Goal: Task Accomplishment & Management: Use online tool/utility

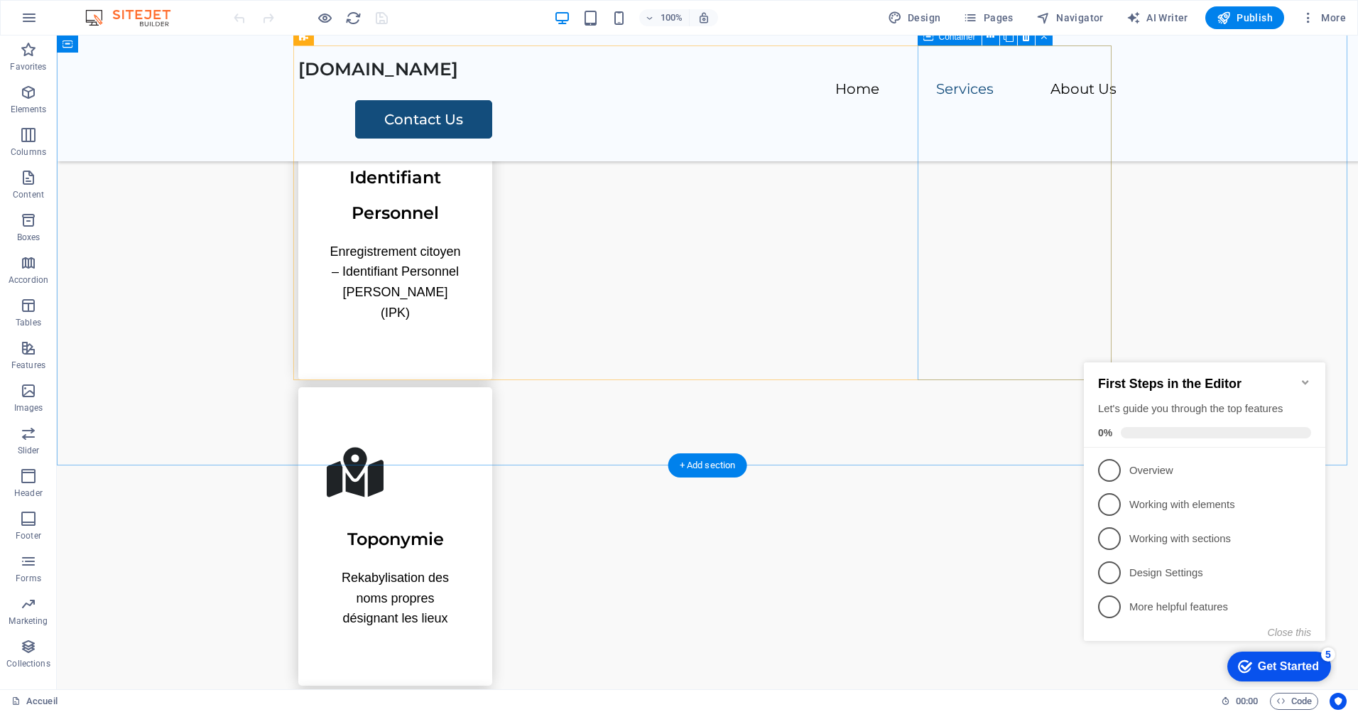
scroll to position [711, 0]
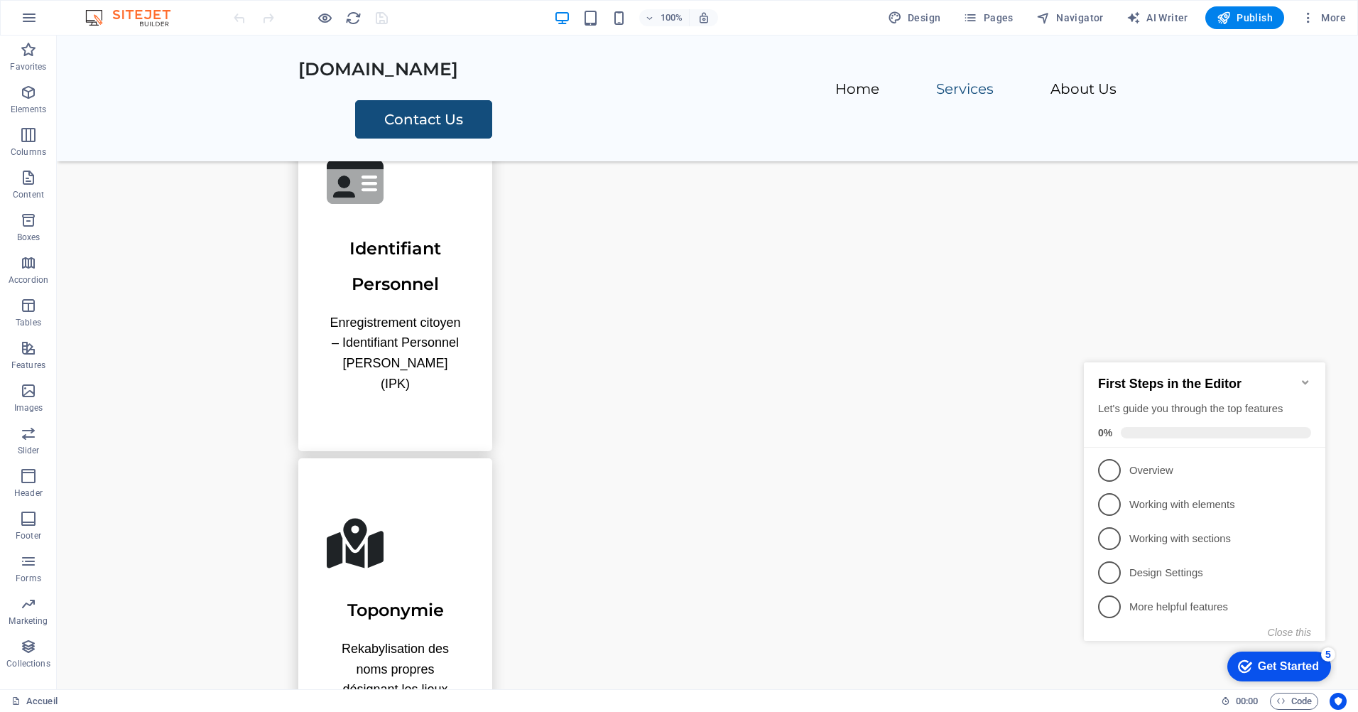
click at [1302, 377] on icon "Minimize checklist" at bounding box center [1305, 382] width 11 height 11
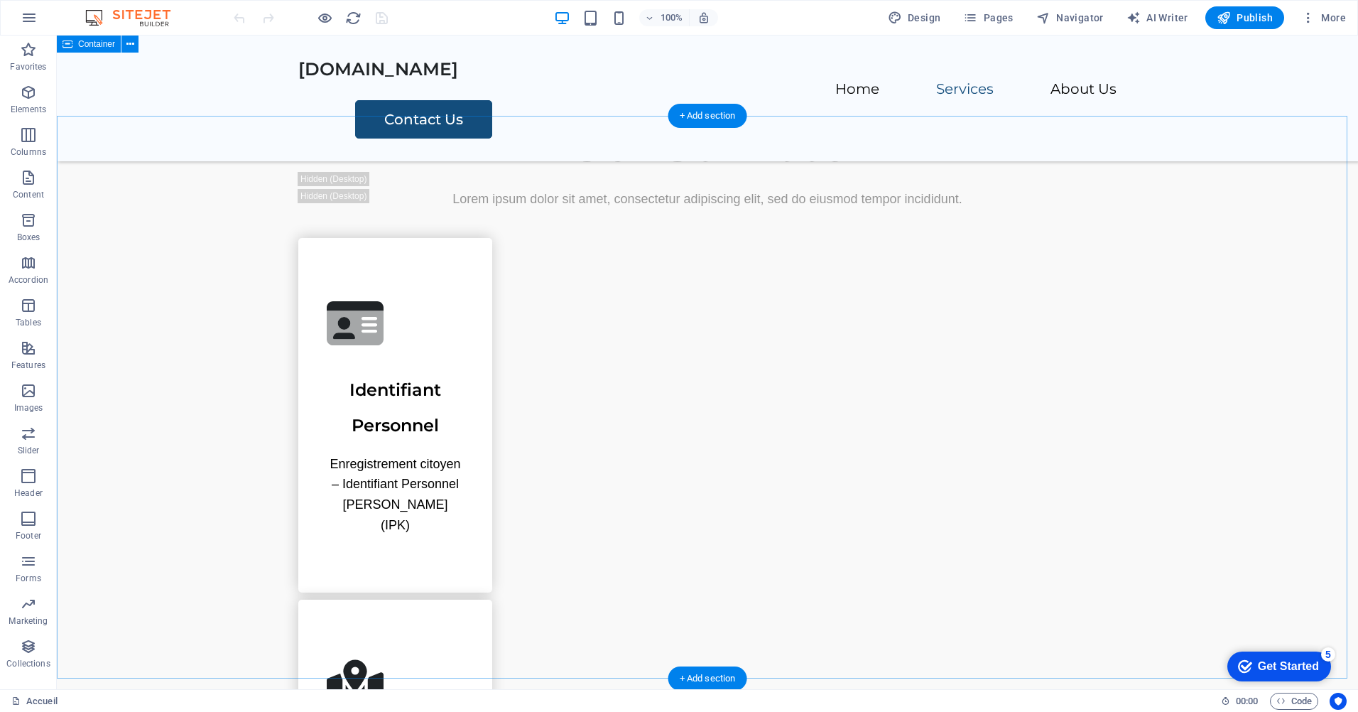
scroll to position [568, 0]
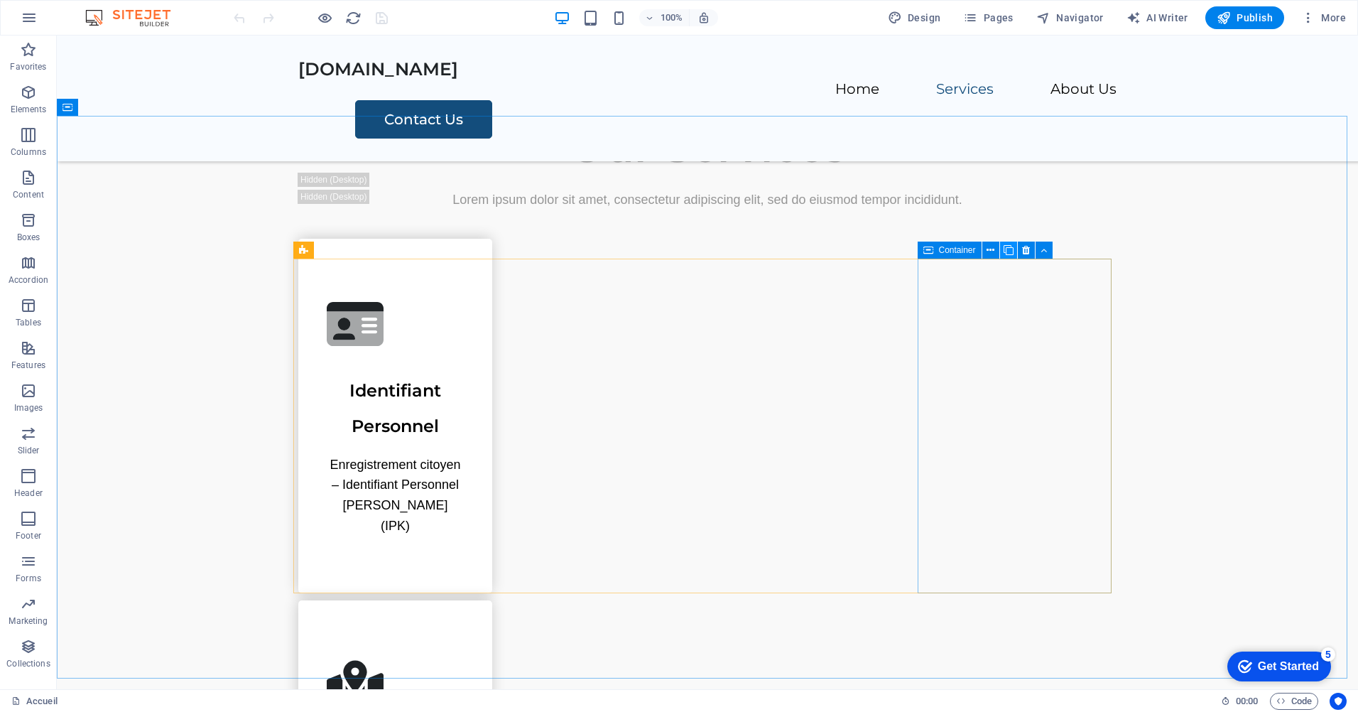
click at [1007, 246] on icon at bounding box center [1009, 250] width 10 height 15
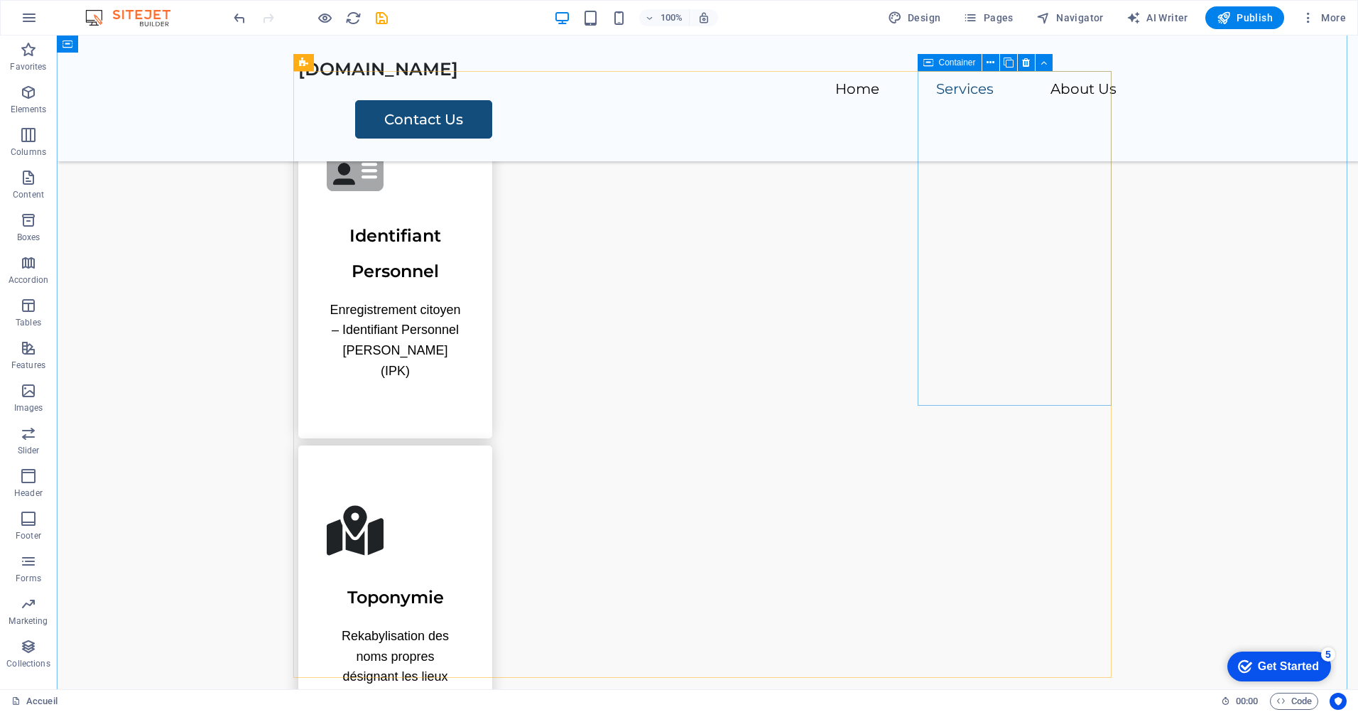
scroll to position [782, 0]
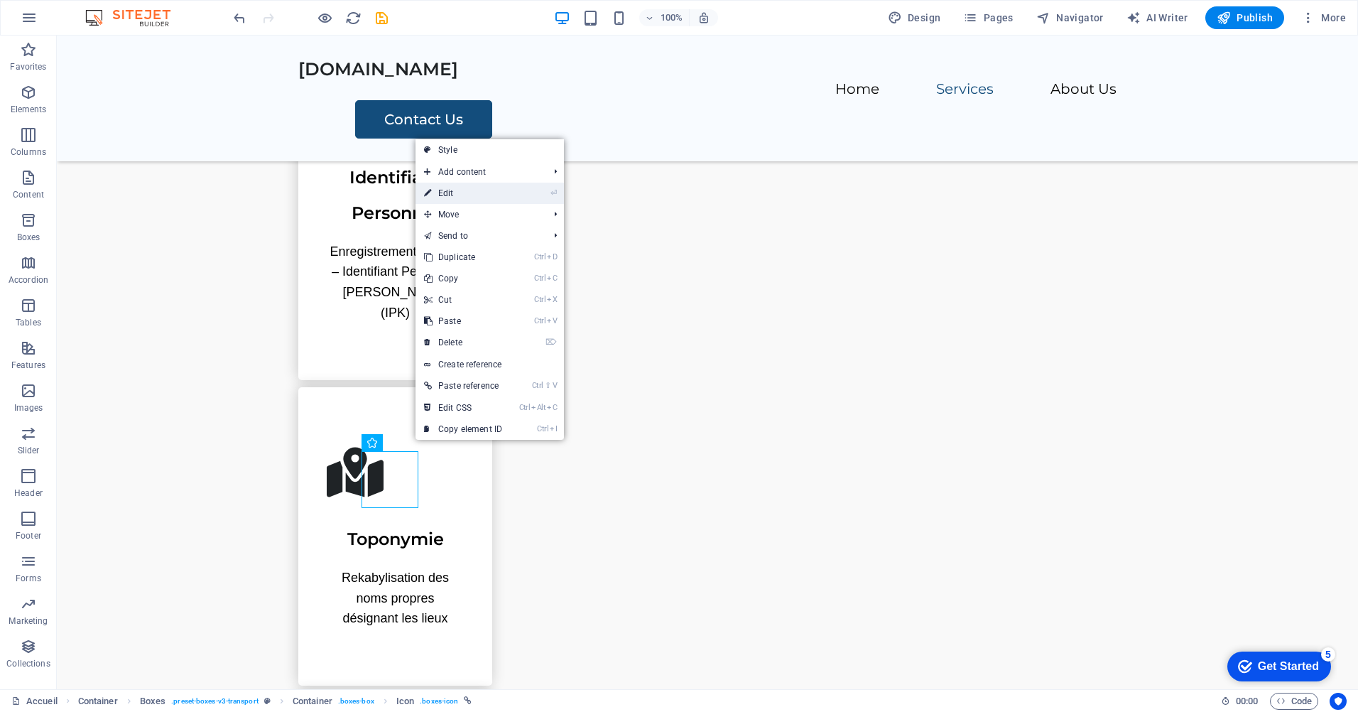
click at [468, 194] on link "⏎ Edit" at bounding box center [463, 193] width 95 height 21
select select "xMidYMid"
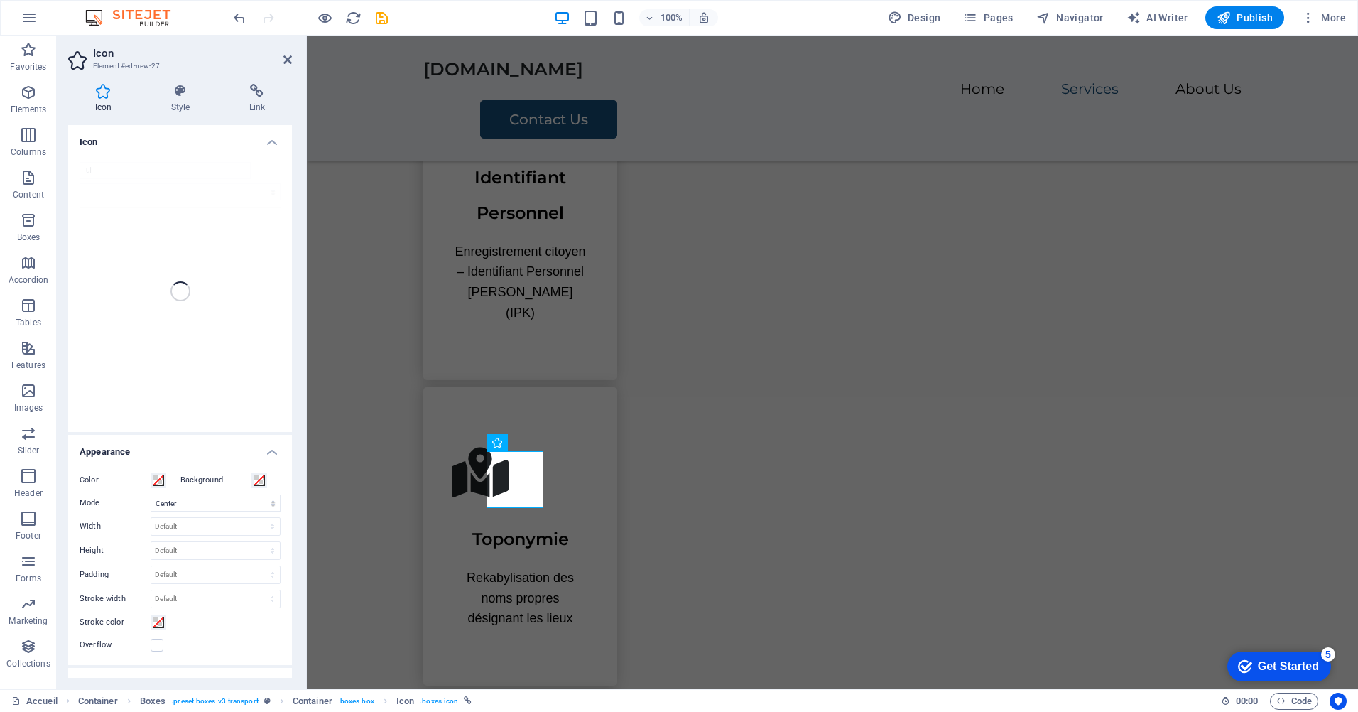
click at [132, 172] on div "ui" at bounding box center [180, 291] width 224 height 281
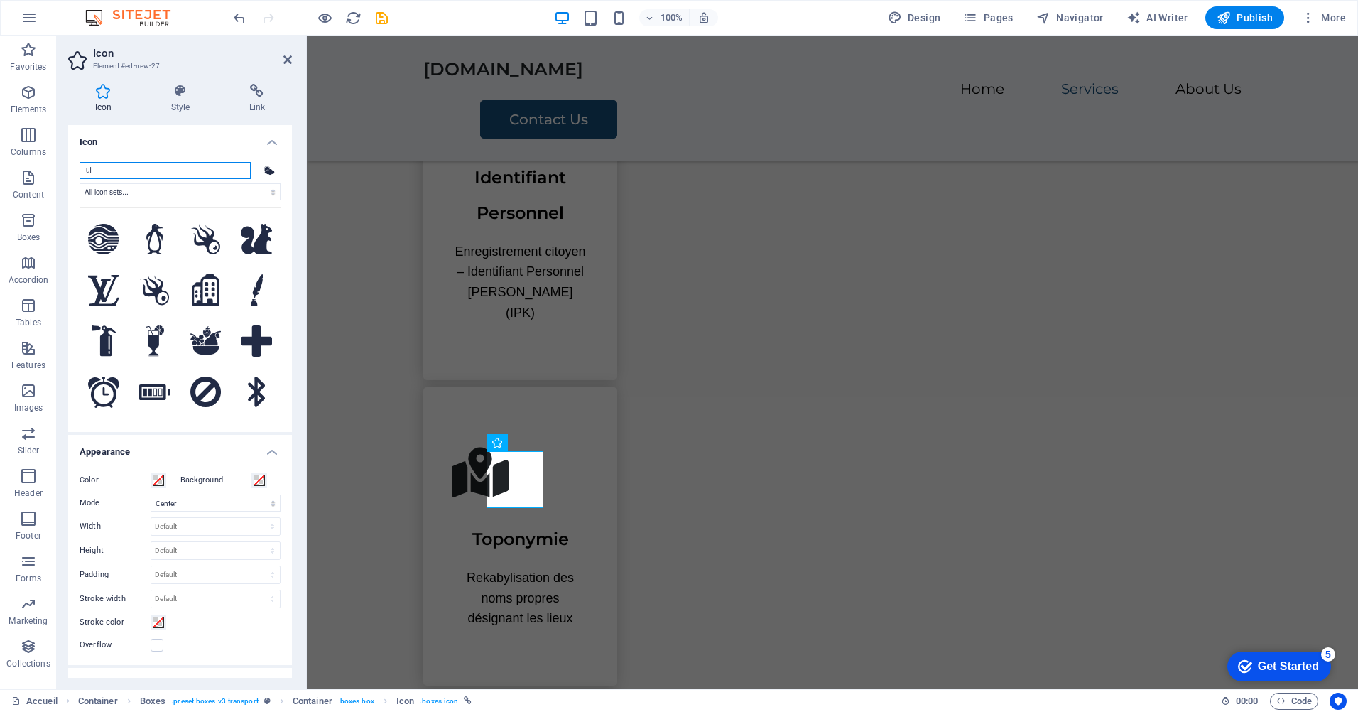
click at [136, 166] on input "ui" at bounding box center [165, 170] width 171 height 17
drag, startPoint x: 107, startPoint y: 172, endPoint x: 85, endPoint y: 171, distance: 22.8
click at [72, 171] on div "ui All icon sets... IcoFont Ionicons FontAwesome Brands FontAwesome Duotone Fon…" at bounding box center [180, 291] width 224 height 281
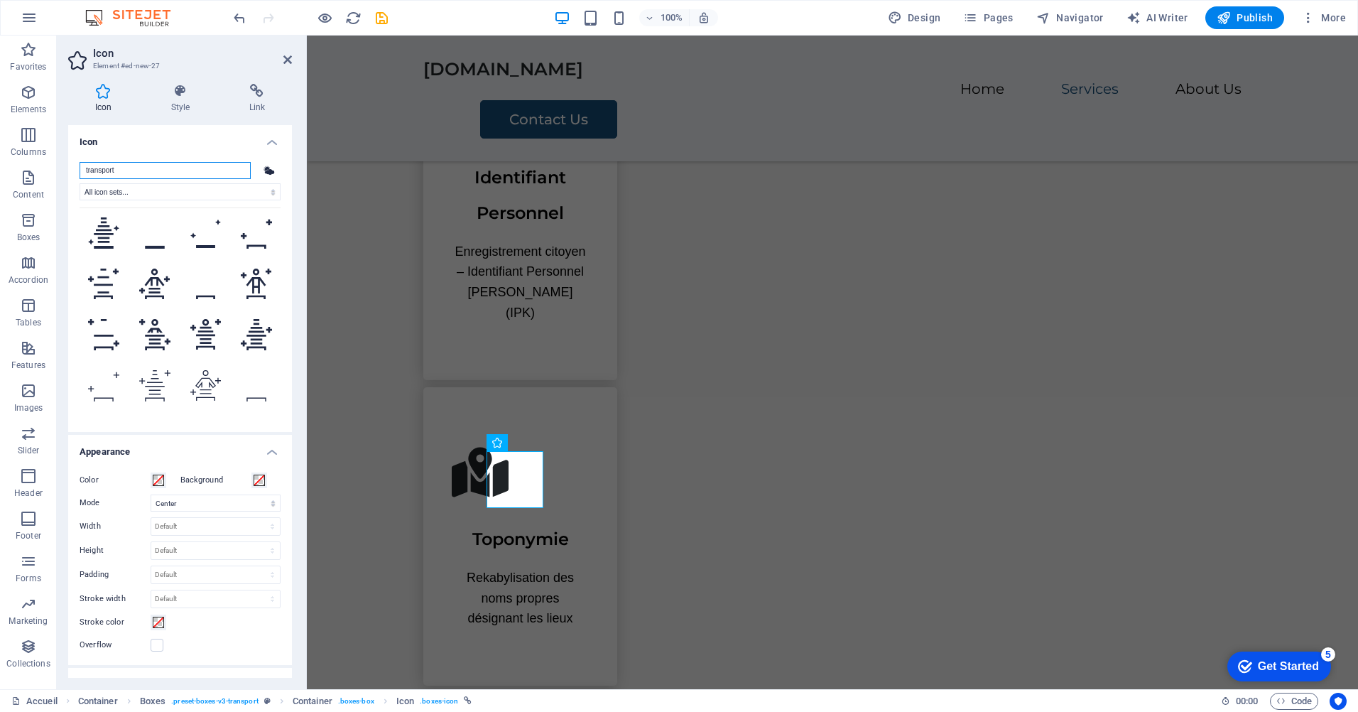
scroll to position [839, 0]
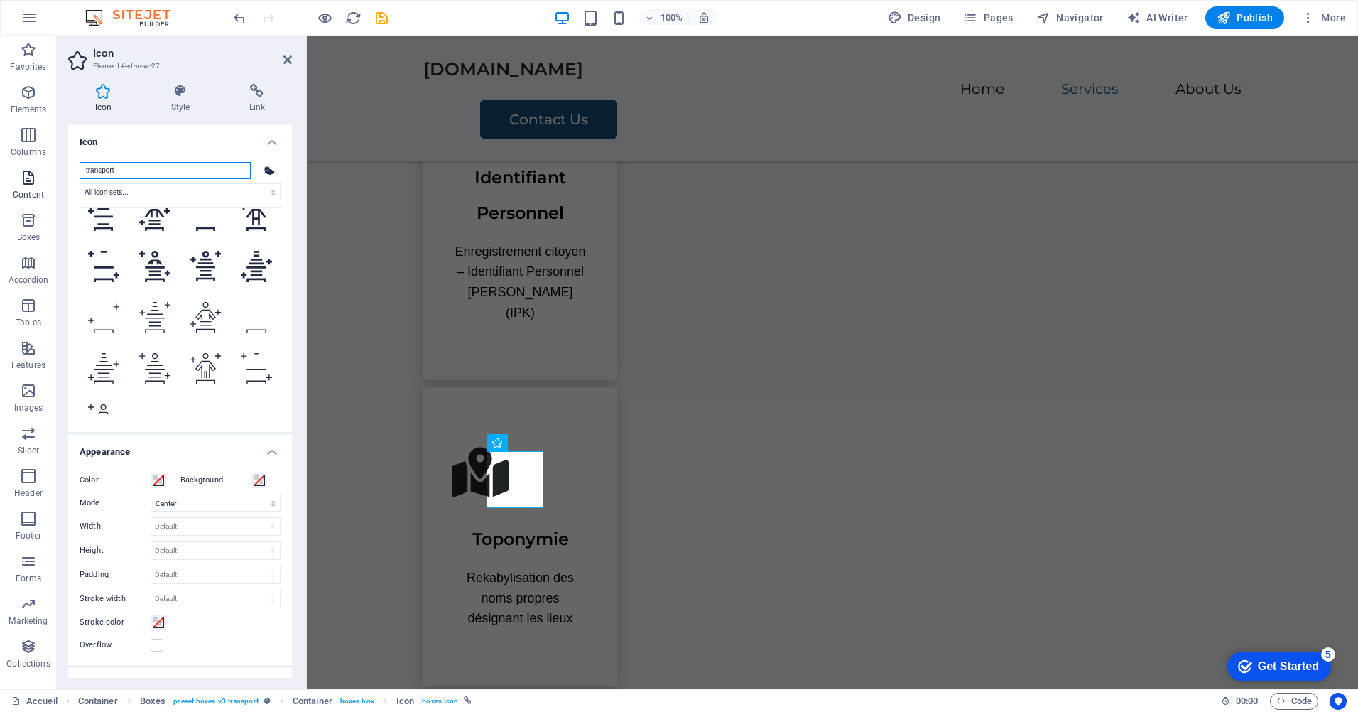
drag, startPoint x: 132, startPoint y: 166, endPoint x: 31, endPoint y: 166, distance: 101.6
click at [31, 166] on section "Favorites Elements Columns Content Boxes Accordion Tables Features Images Slide…" at bounding box center [679, 363] width 1358 height 654
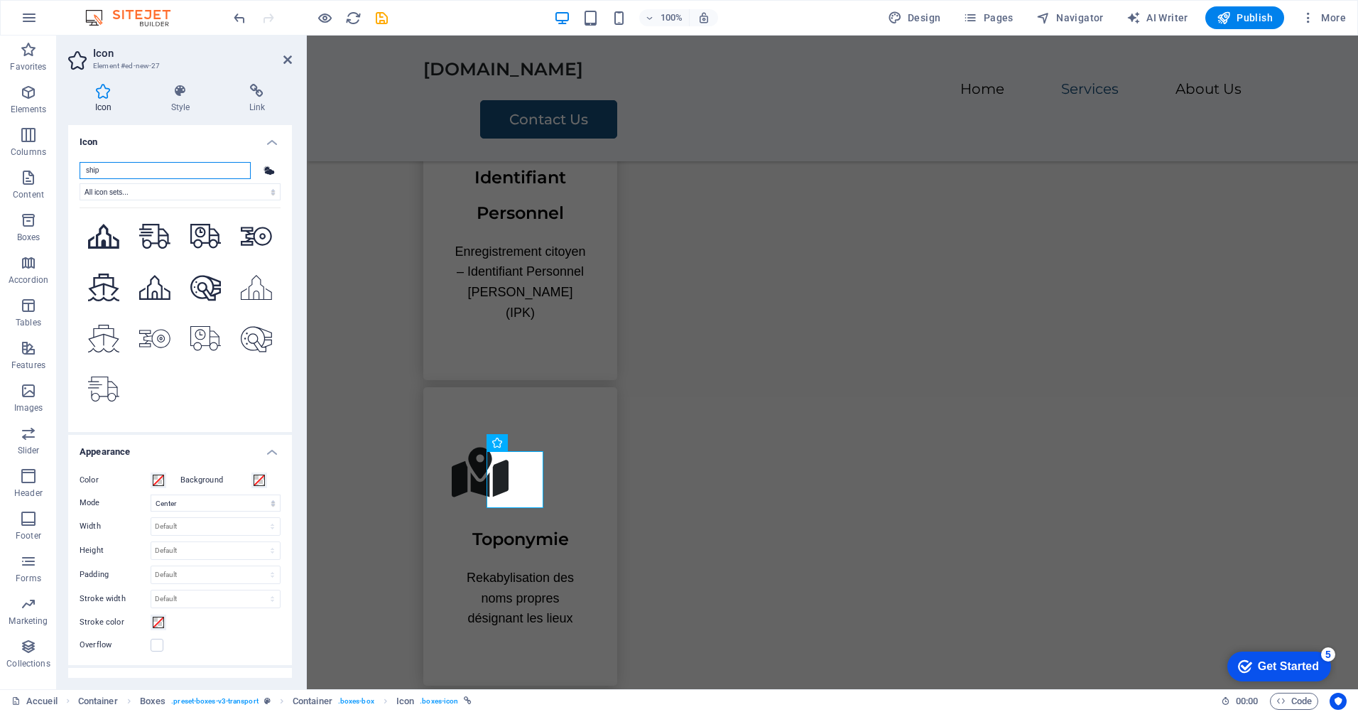
scroll to position [542, 0]
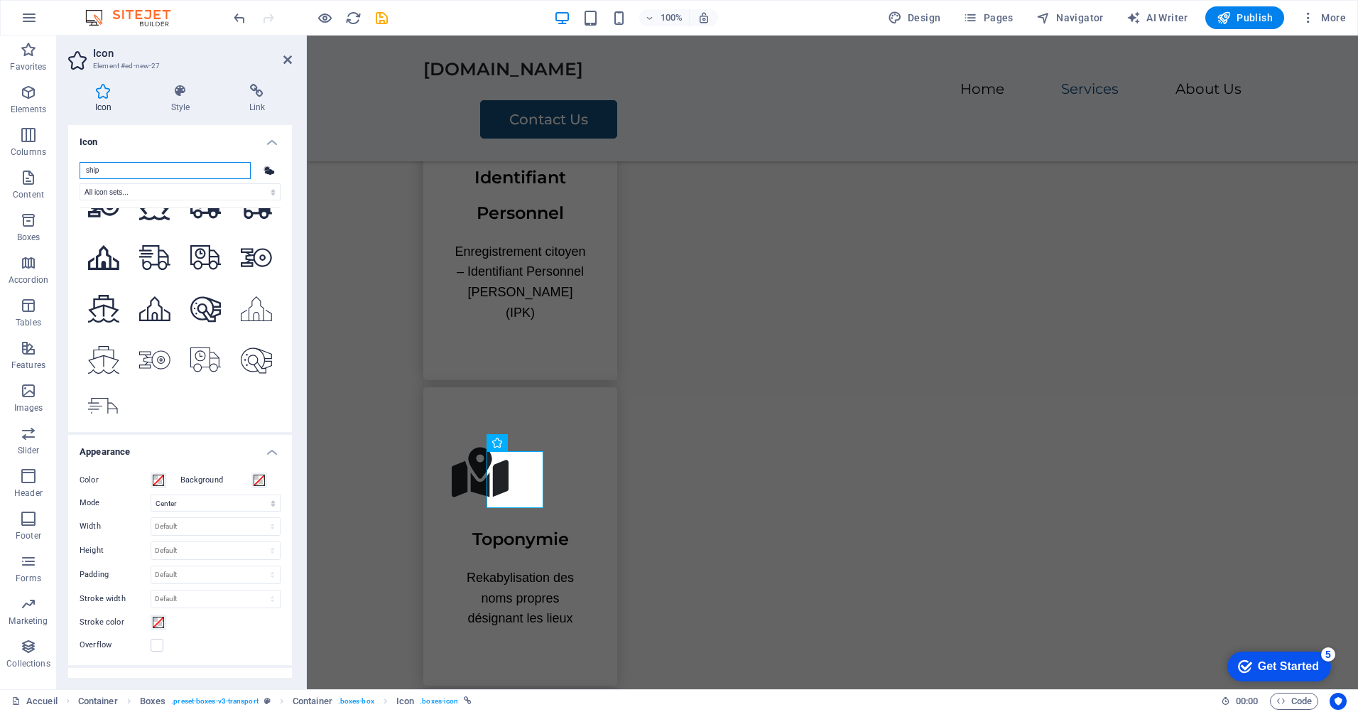
drag, startPoint x: 112, startPoint y: 171, endPoint x: 76, endPoint y: 171, distance: 36.2
click at [76, 171] on div "ship All icon sets... IcoFont Ionicons FontAwesome Brands FontAwesome Duotone F…" at bounding box center [180, 291] width 224 height 281
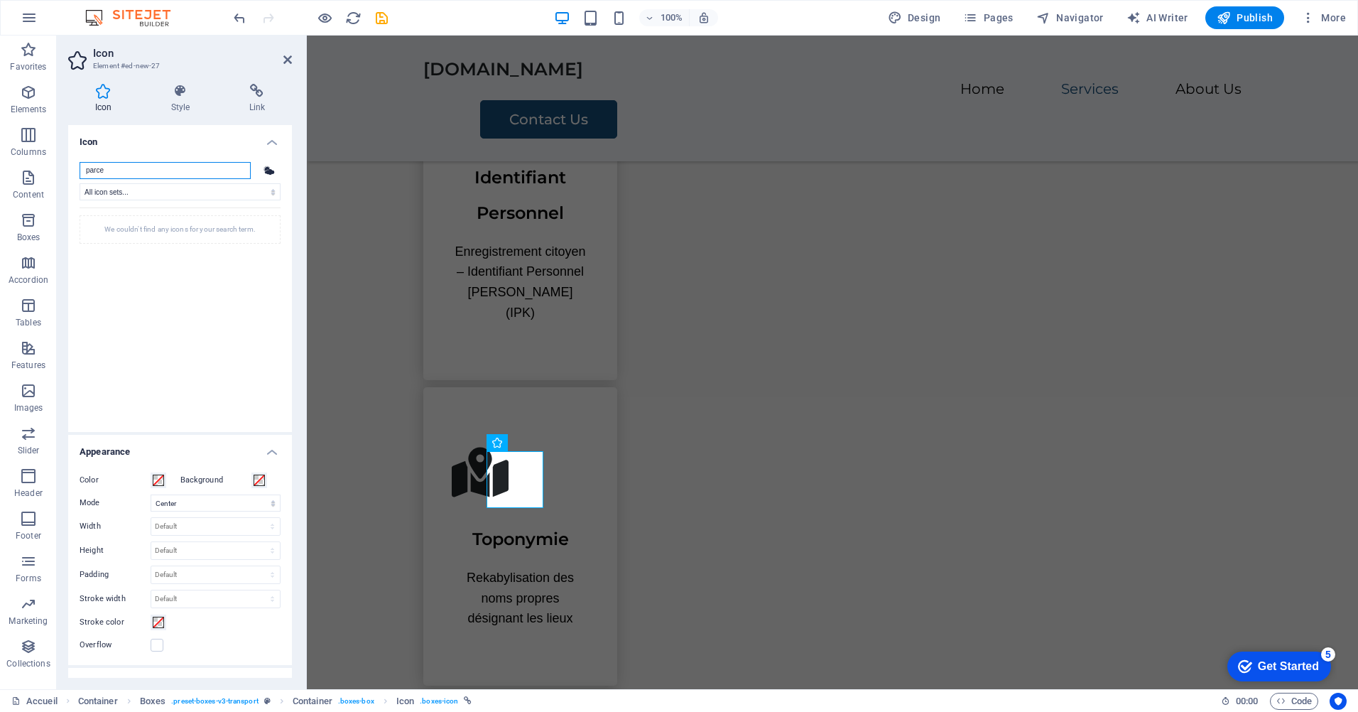
scroll to position [0, 0]
click at [126, 173] on input "parcel" at bounding box center [165, 170] width 171 height 17
drag, startPoint x: 121, startPoint y: 171, endPoint x: 36, endPoint y: 162, distance: 86.5
click at [36, 162] on section "Favorites Elements Columns Content Boxes Accordion Tables Features Images Slide…" at bounding box center [679, 363] width 1358 height 654
type input "d"
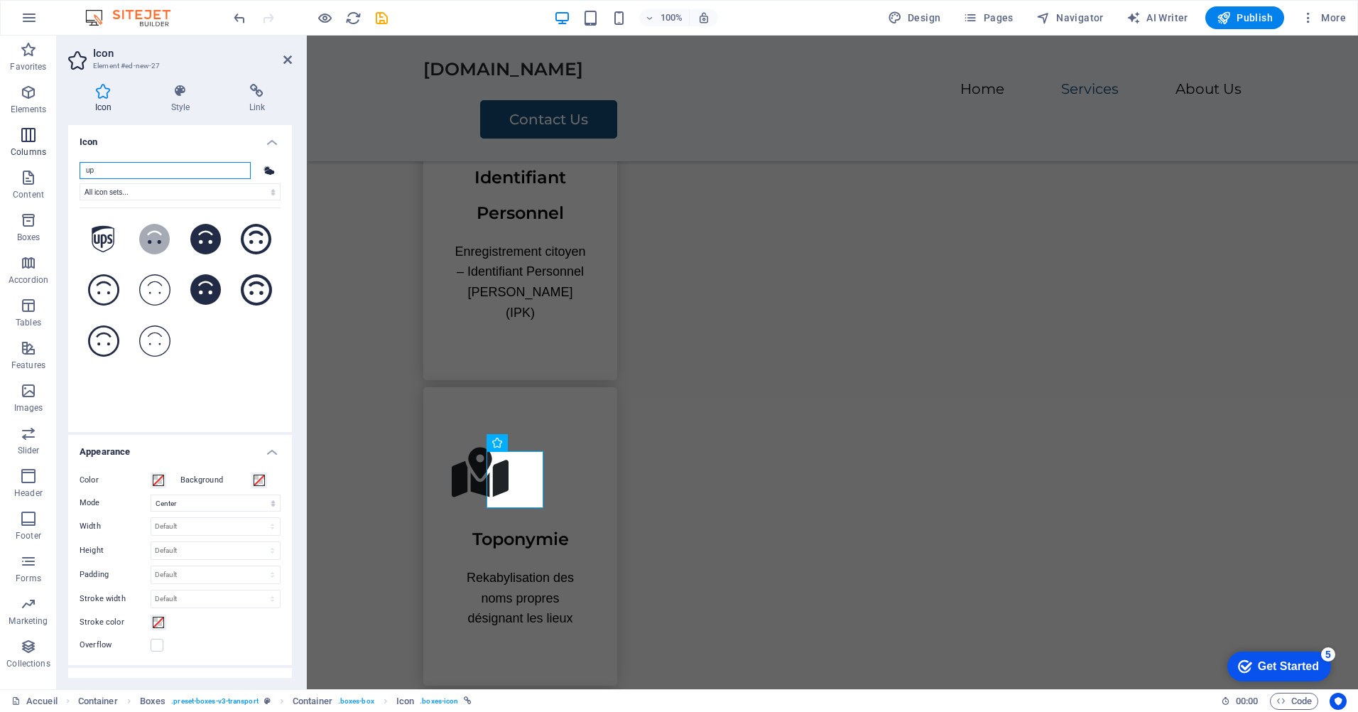
type input "u"
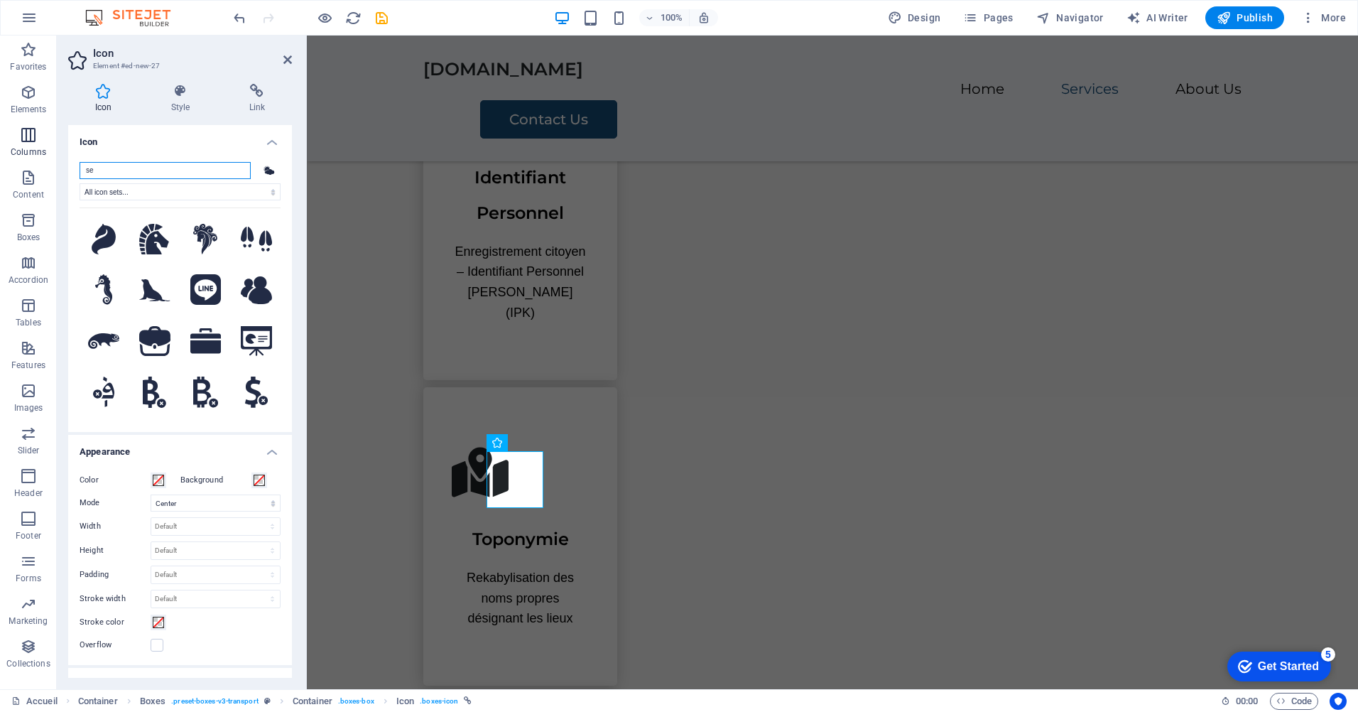
type input "s"
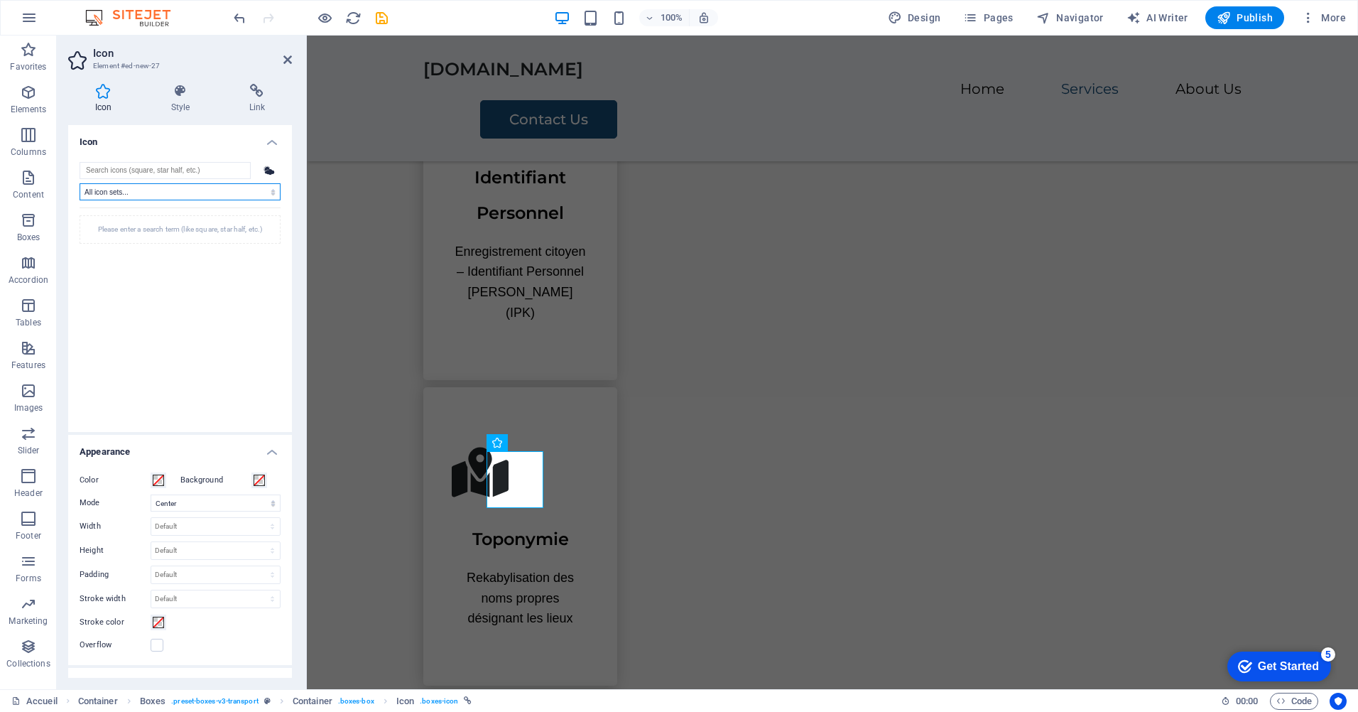
click at [209, 197] on select "All icon sets... IcoFont Ionicons FontAwesome Brands FontAwesome Duotone FontAw…" at bounding box center [180, 191] width 201 height 17
click at [131, 172] on input "search" at bounding box center [165, 170] width 171 height 17
click at [193, 171] on input "search" at bounding box center [165, 170] width 171 height 17
click at [215, 167] on input "search" at bounding box center [165, 170] width 171 height 17
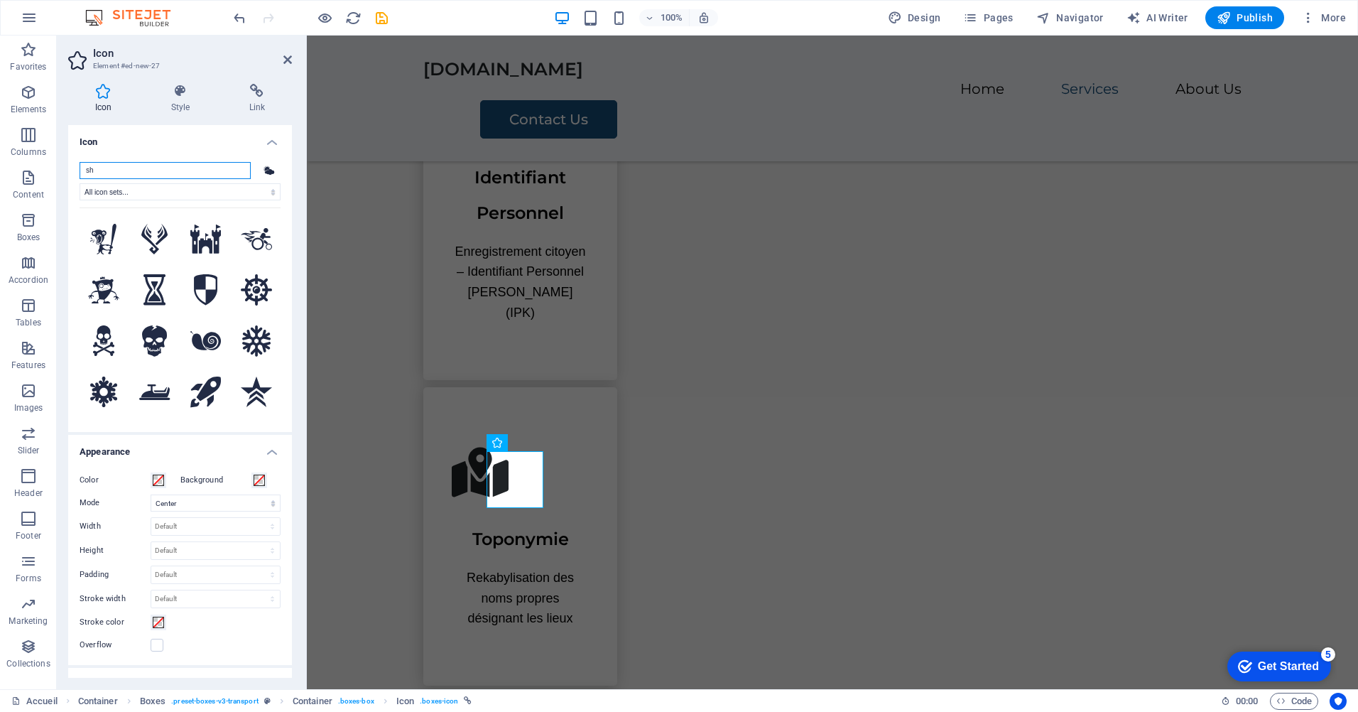
type input "shi"
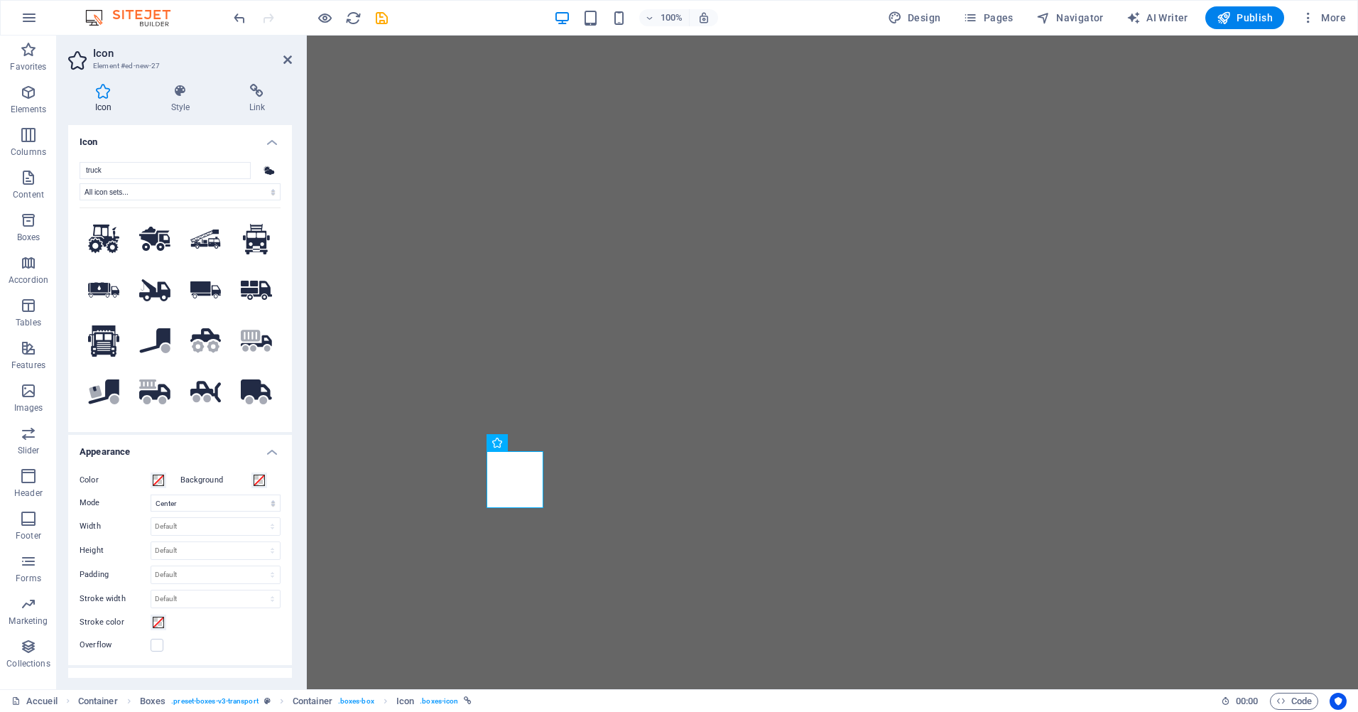
select select "xMidYMid"
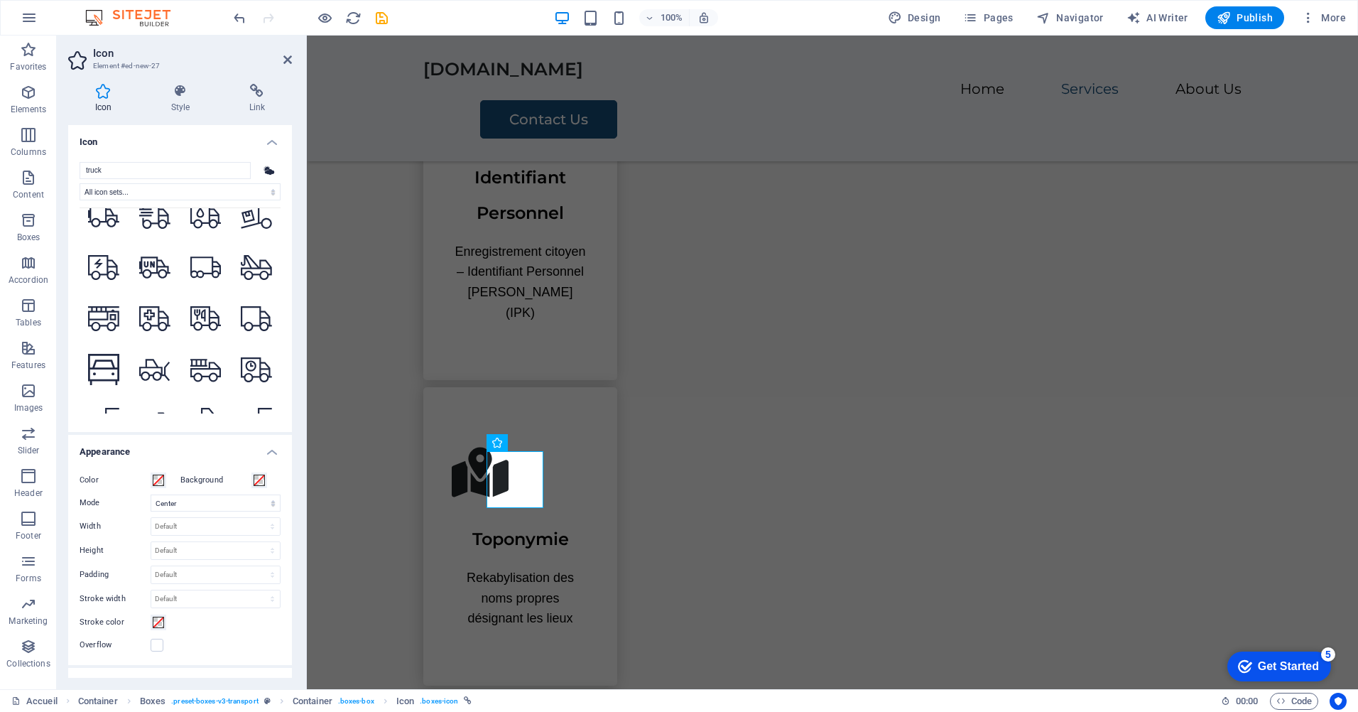
drag, startPoint x: 161, startPoint y: 169, endPoint x: 67, endPoint y: 165, distance: 93.9
click at [67, 165] on div "Icon Style Link Icon truck All icon sets... IcoFont Ionicons FontAwesome Brands…" at bounding box center [180, 380] width 247 height 617
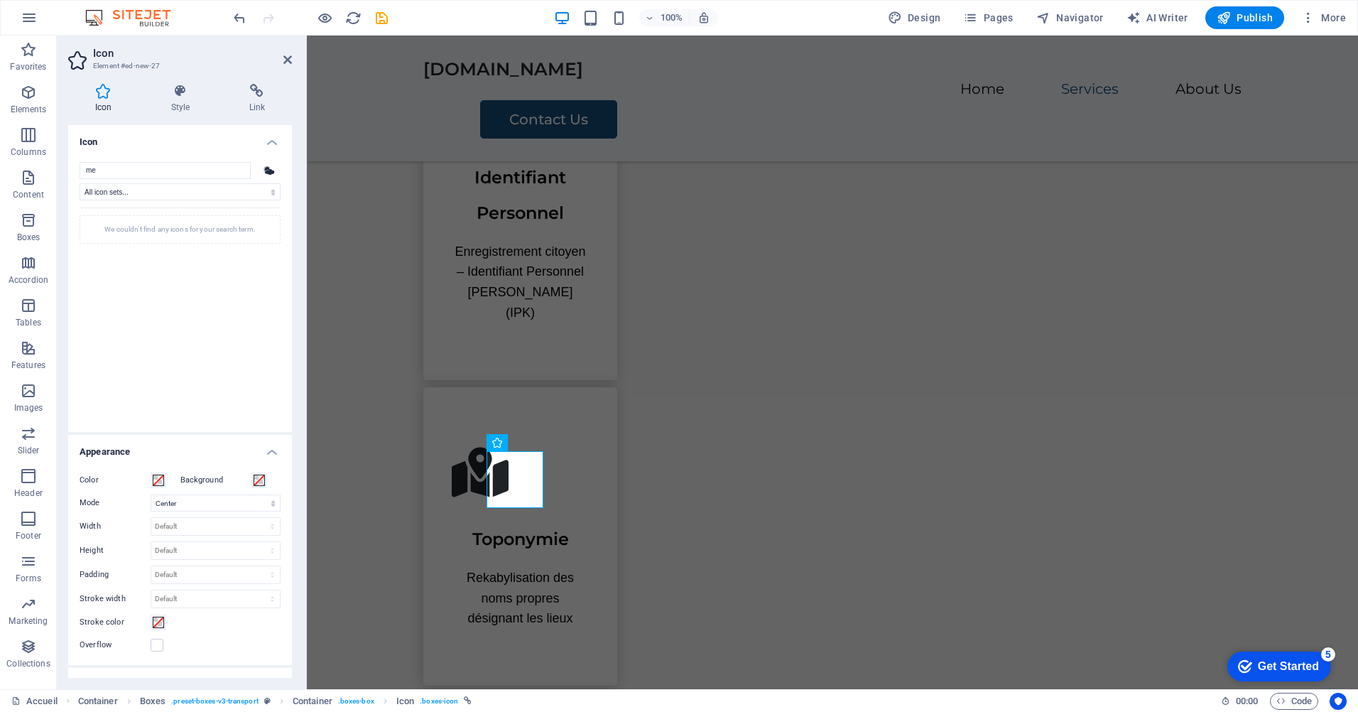
type input "m"
drag, startPoint x: 113, startPoint y: 168, endPoint x: -3, endPoint y: 166, distance: 115.8
click at [0, 166] on html "kab-gov.net Accueil (fr) Favorites Elements Columns Content Boxes Accordion Tab…" at bounding box center [679, 356] width 1358 height 712
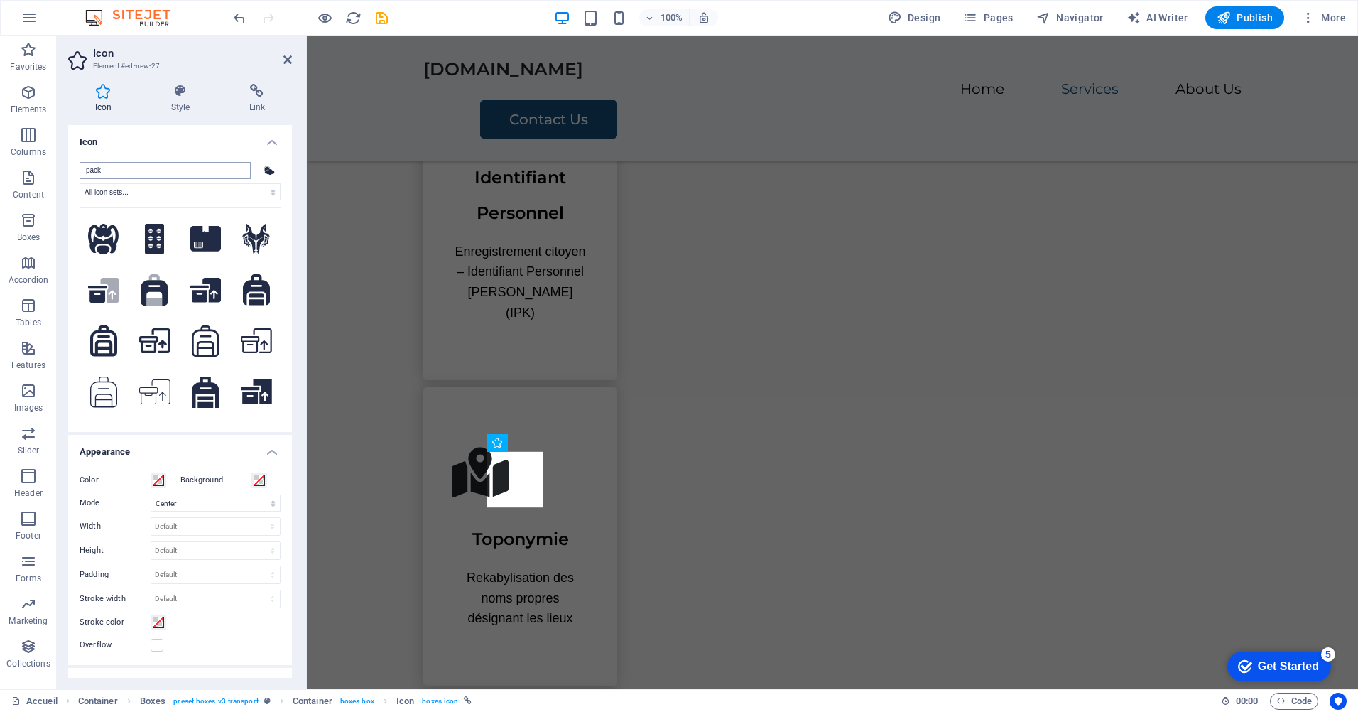
click at [117, 172] on input "pack" at bounding box center [165, 170] width 171 height 17
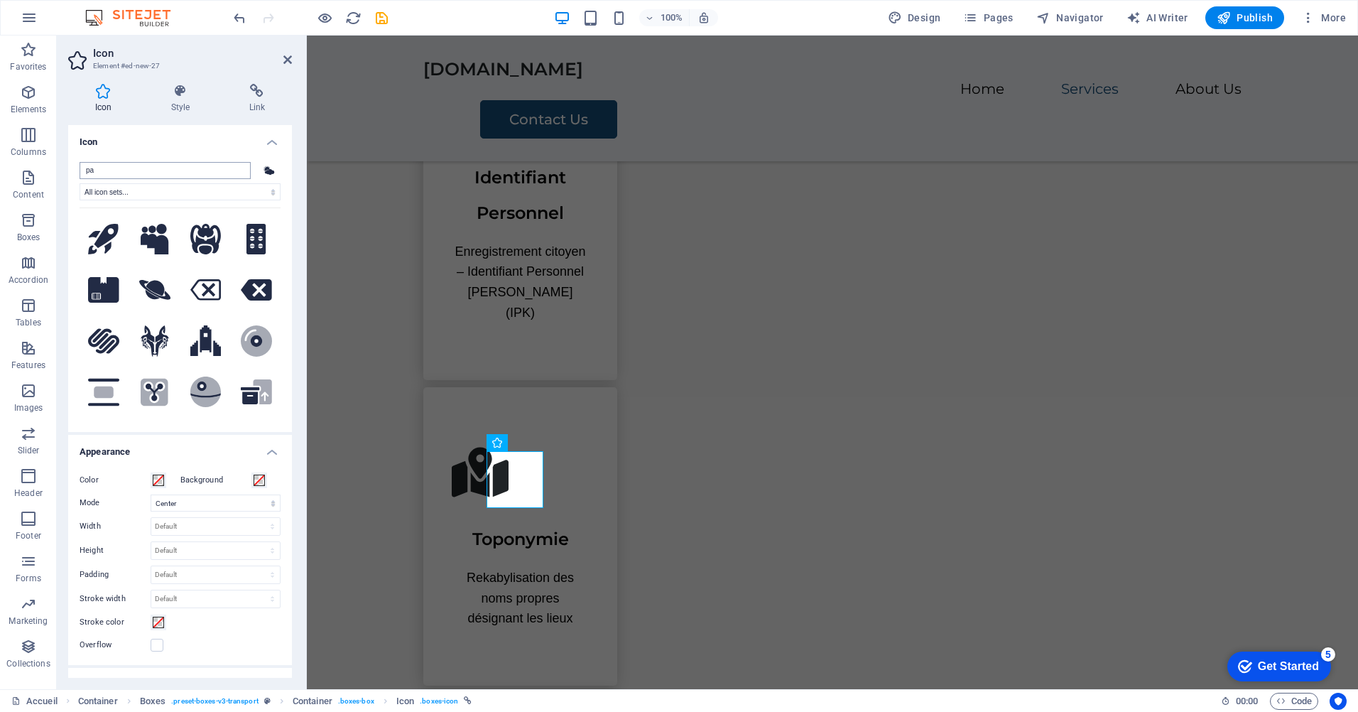
type input "p"
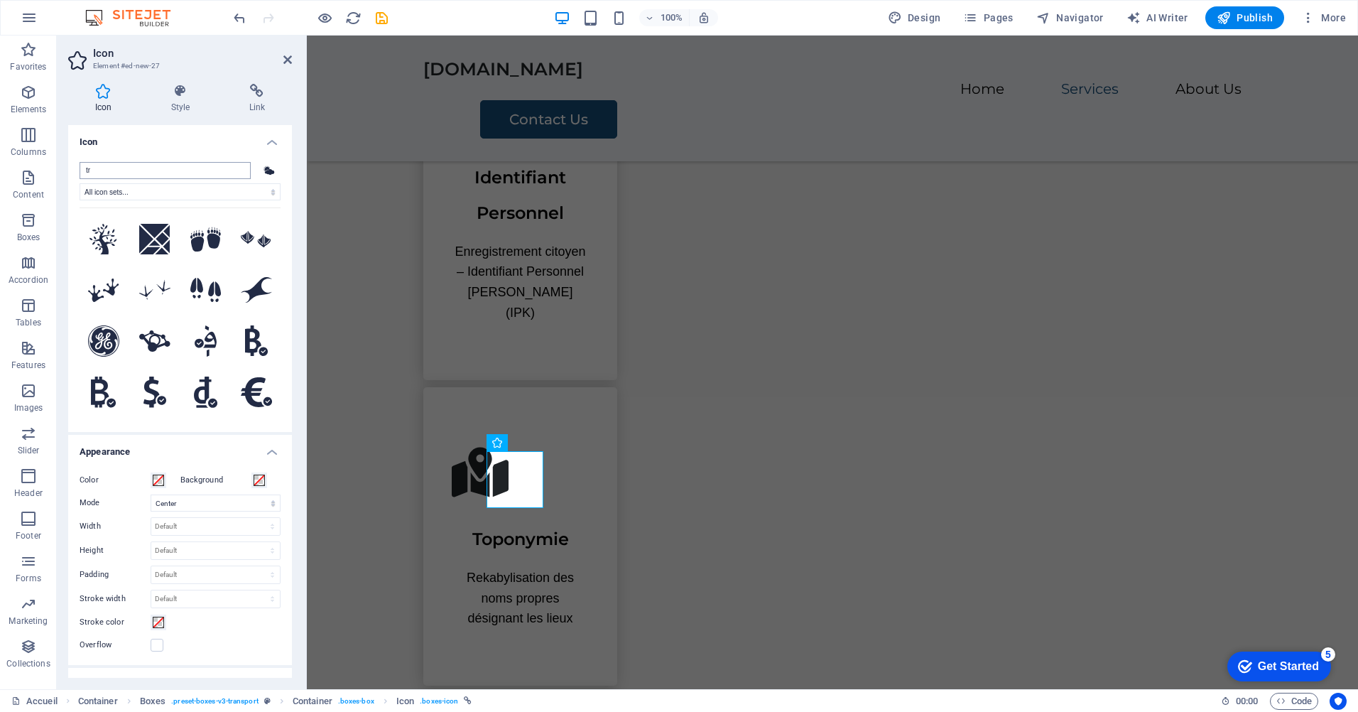
type input "t"
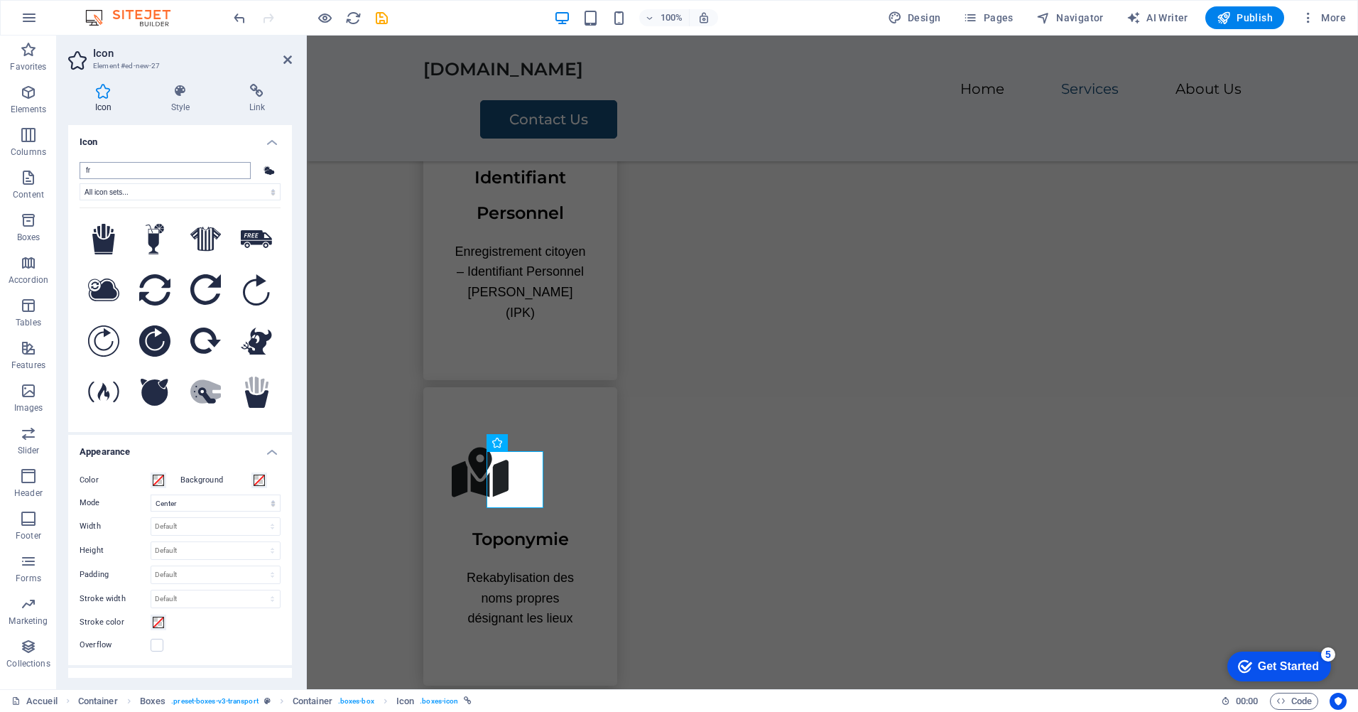
type input "f"
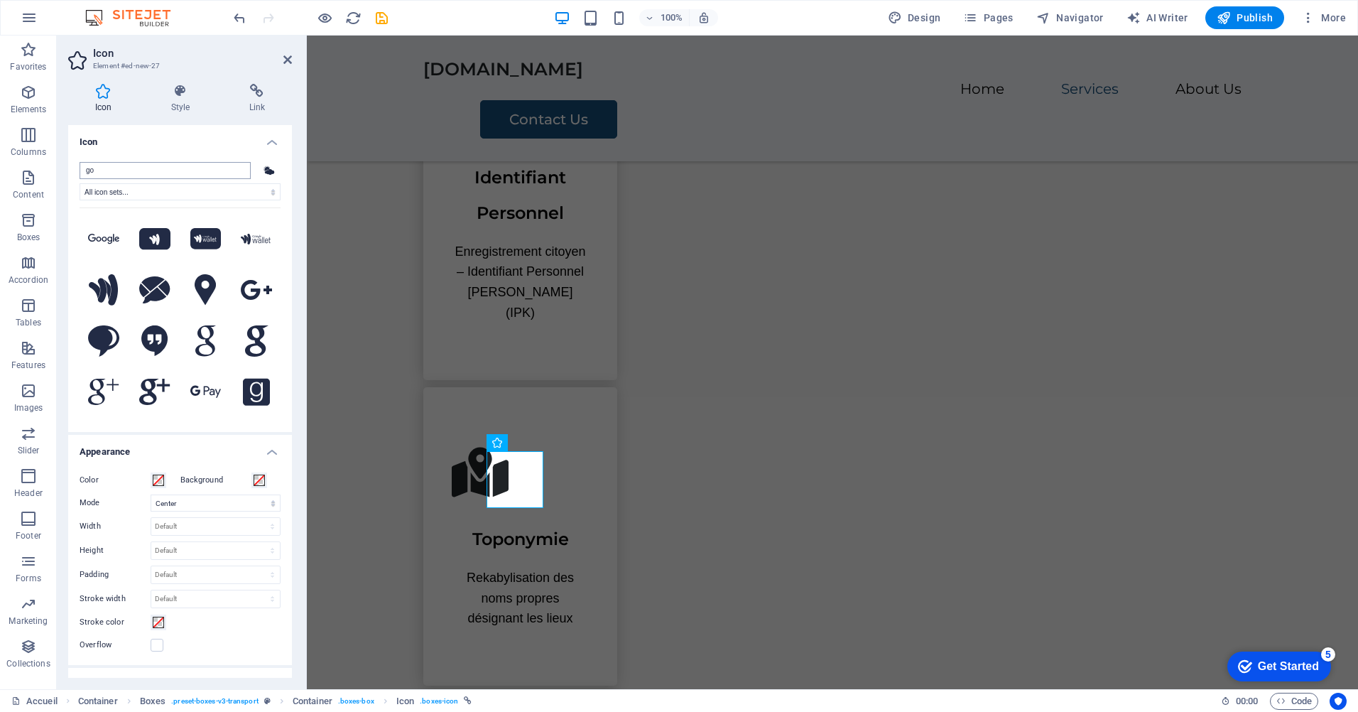
type input "g"
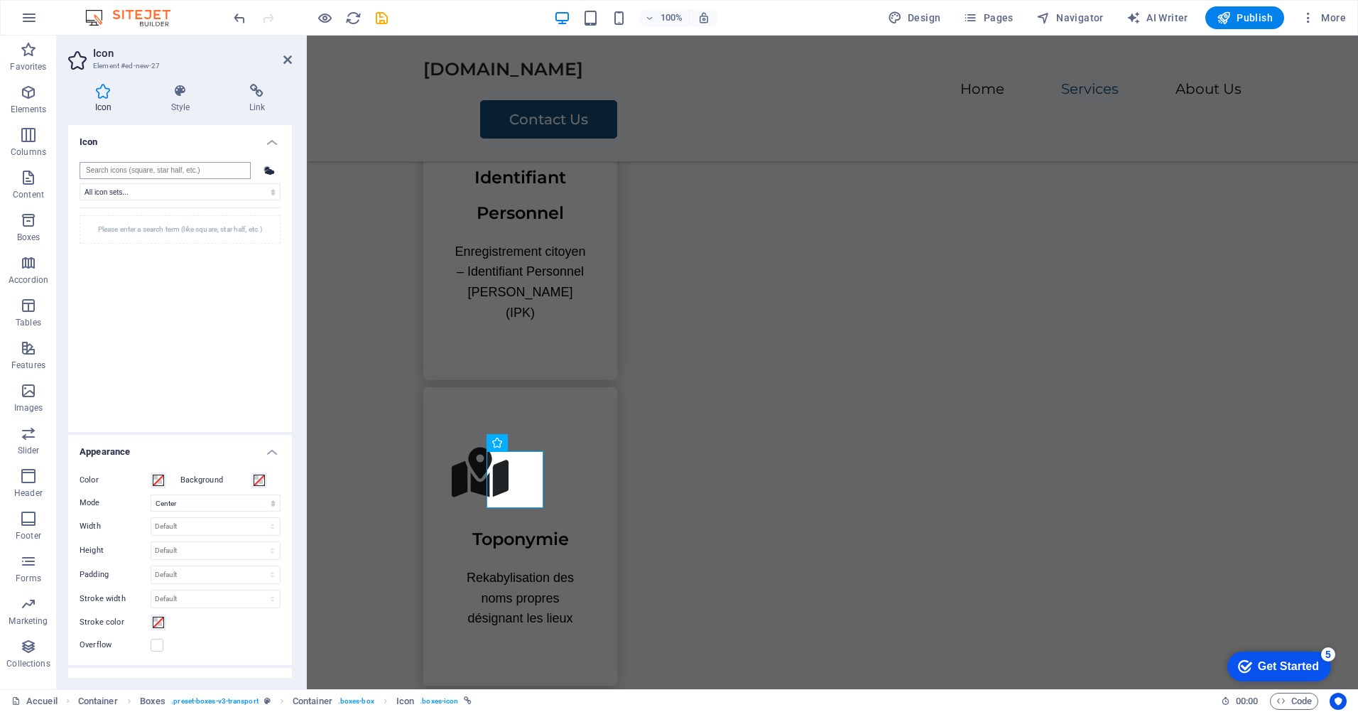
type input "g"
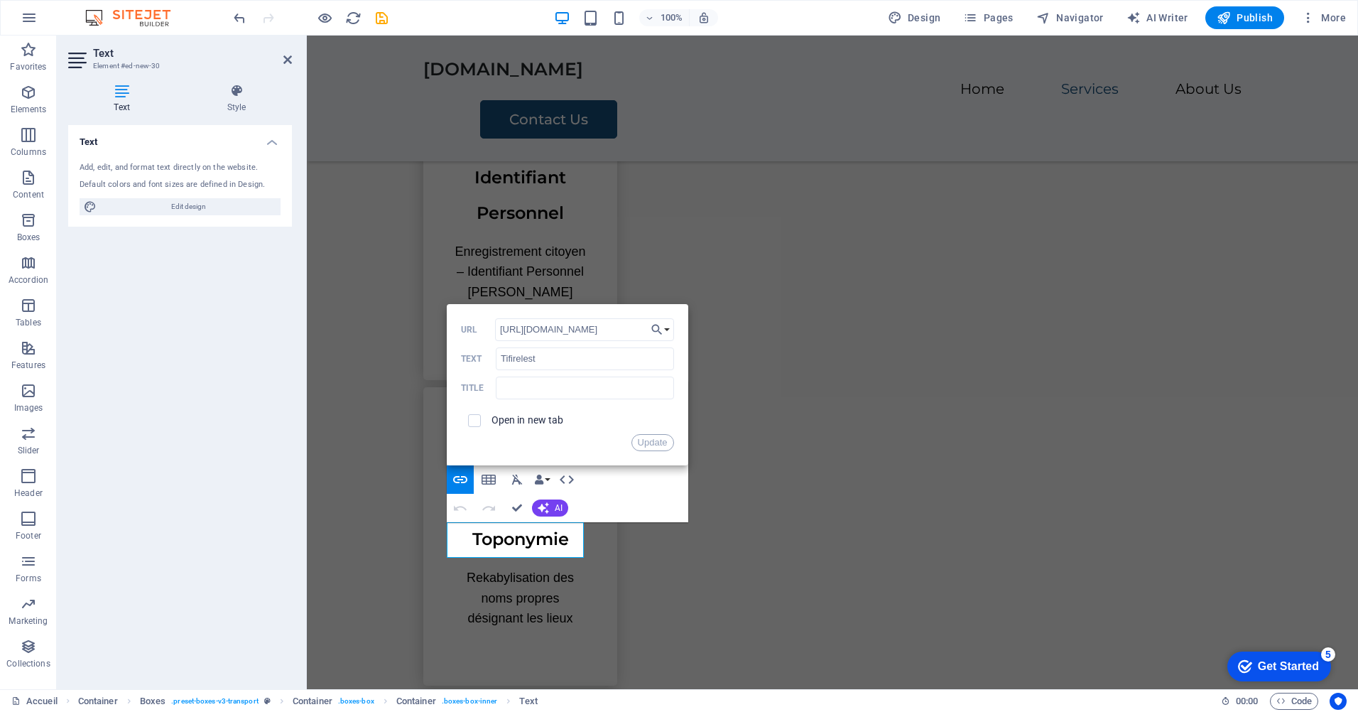
scroll to position [0, 8]
drag, startPoint x: 579, startPoint y: 328, endPoint x: 674, endPoint y: 328, distance: 95.2
click at [674, 328] on div "Back Choose Link Accueil (fr) Mentions légales (fr) Confidentialité (fr) Subpag…" at bounding box center [568, 384] width 242 height 161
type input "https://kab-gov.net/poste/"
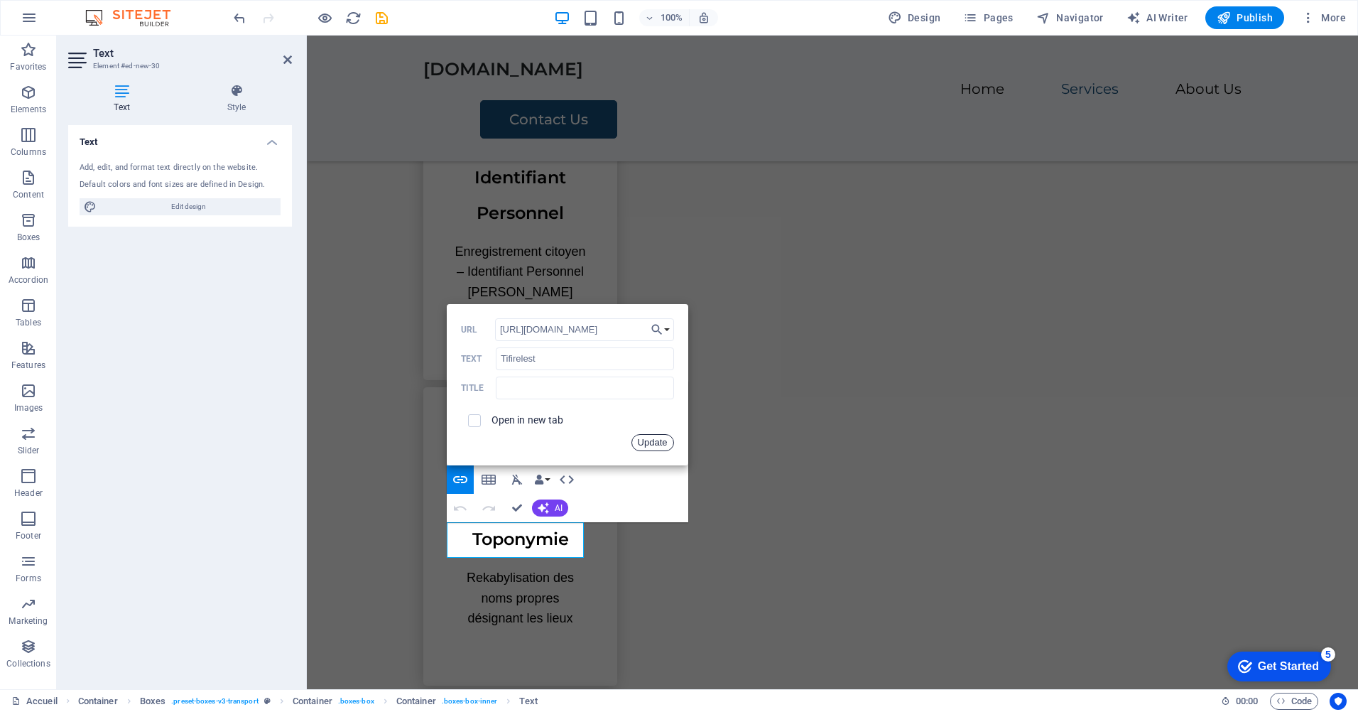
click at [658, 445] on button "Update" at bounding box center [653, 442] width 43 height 17
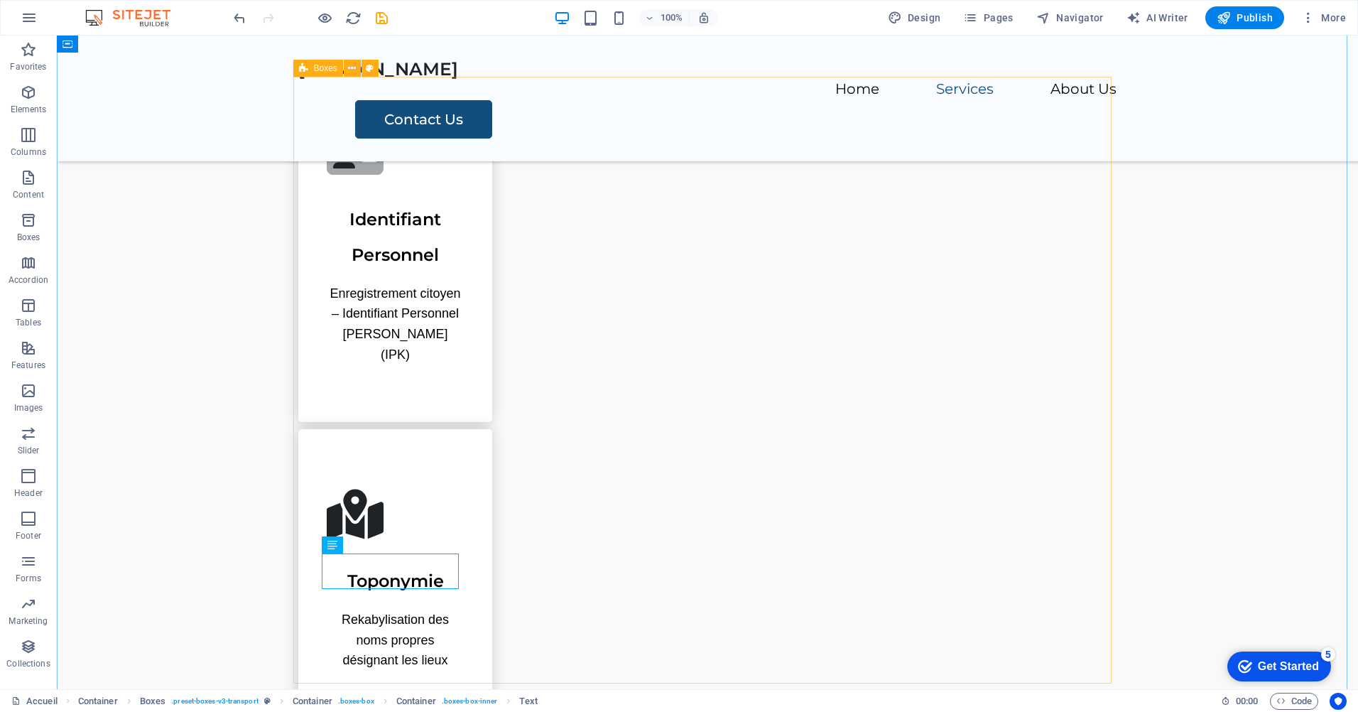
scroll to position [711, 0]
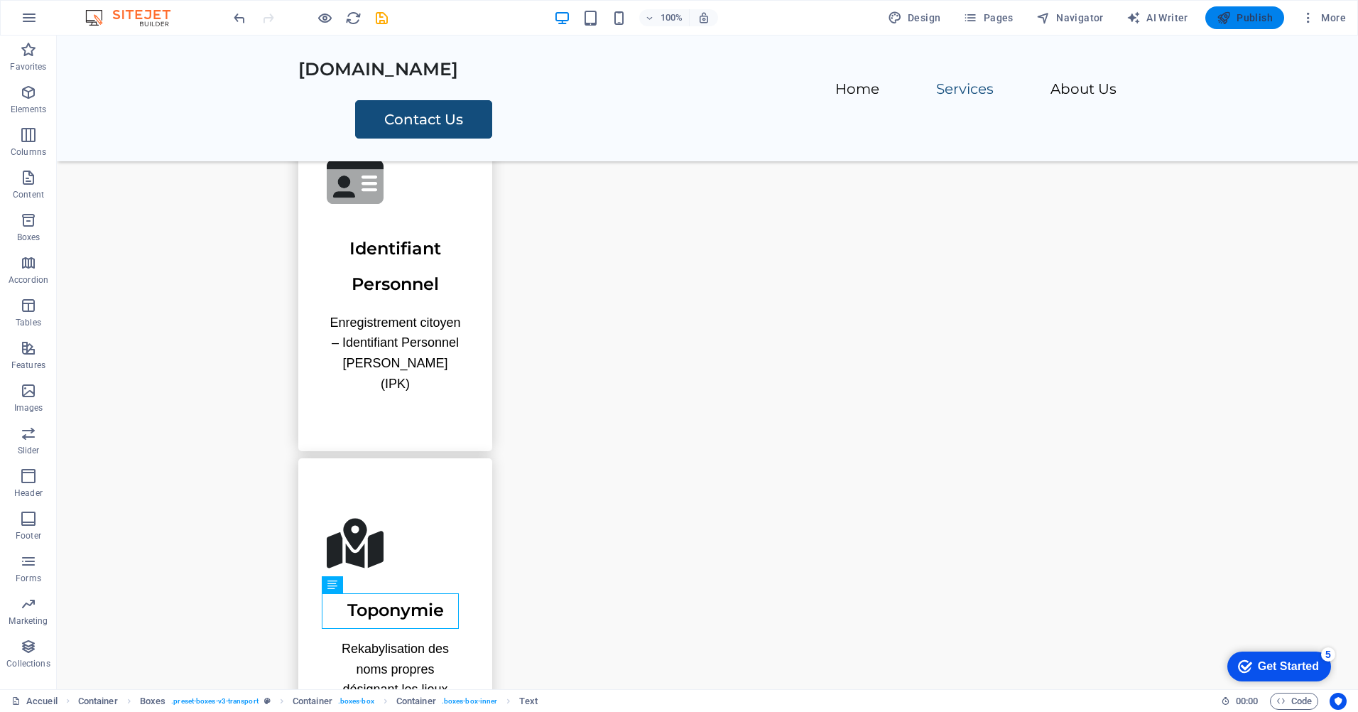
click at [1246, 18] on span "Publish" at bounding box center [1245, 18] width 56 height 14
